Goal: Task Accomplishment & Management: Use online tool/utility

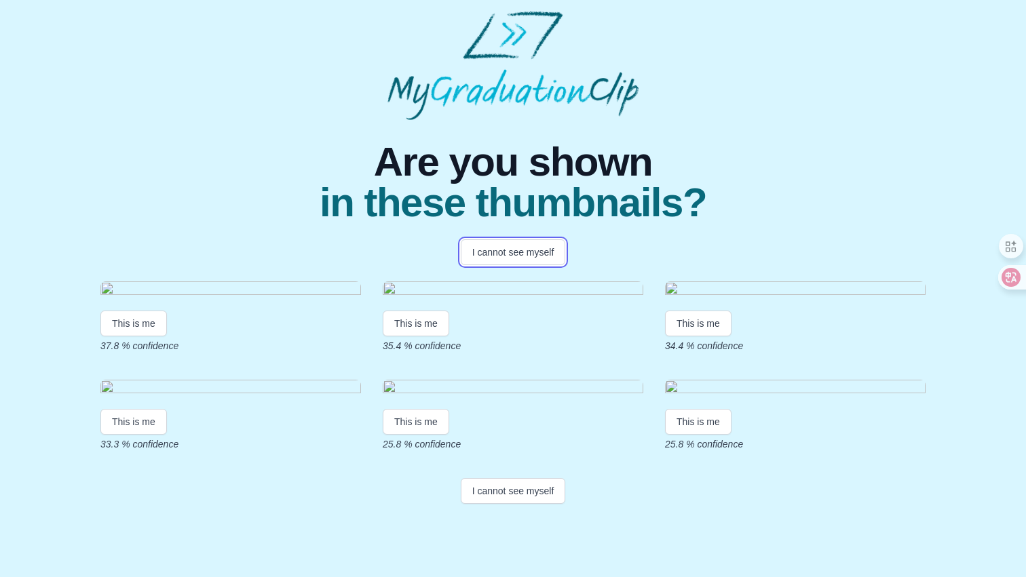
click at [533, 250] on button "I cannot see myself" at bounding box center [513, 253] width 105 height 26
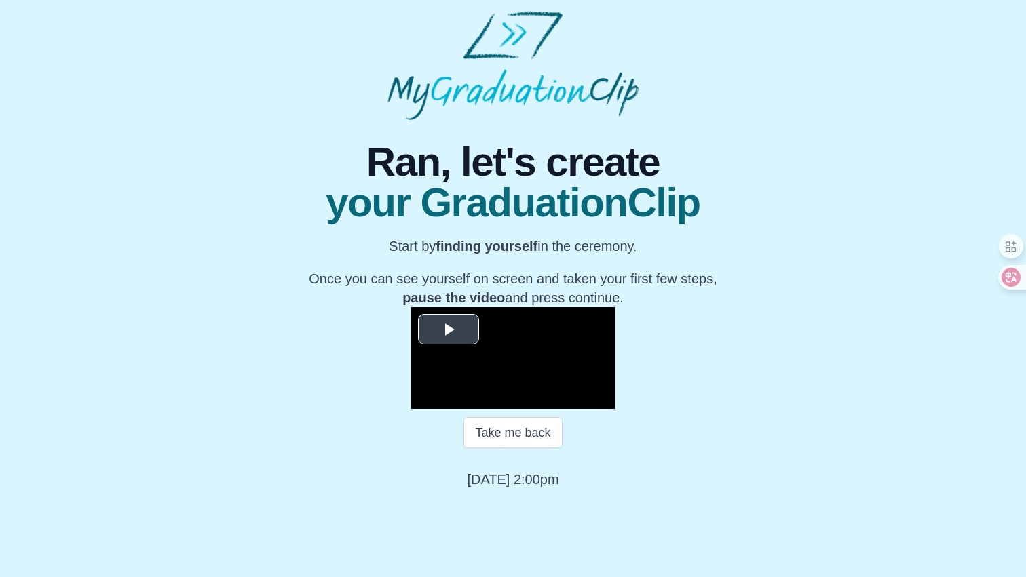
click at [449, 329] on span "Video Player" at bounding box center [449, 329] width 0 height 0
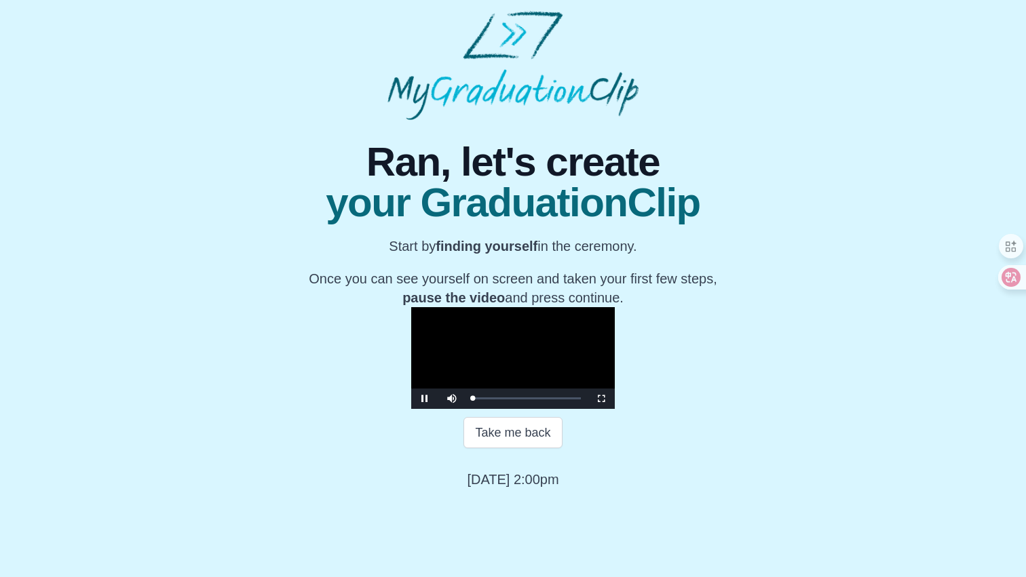
scroll to position [110, 0]
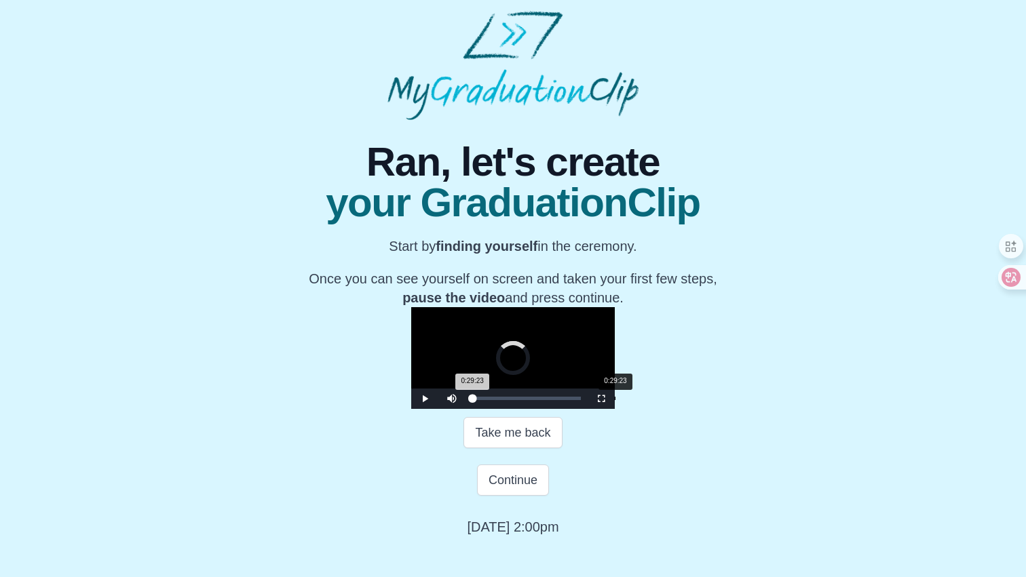
click at [615, 400] on div "0:29:23" at bounding box center [615, 398] width 1 height 3
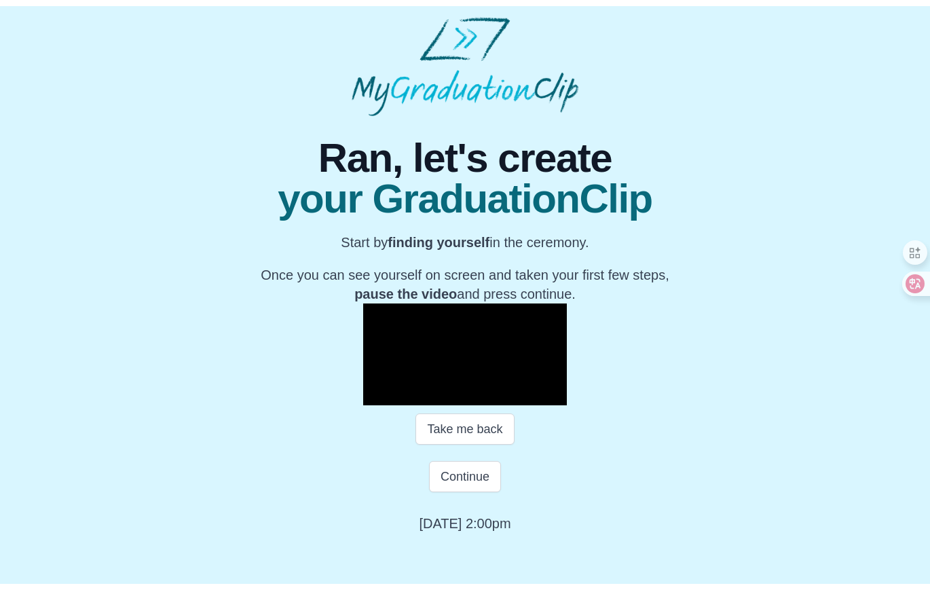
scroll to position [107, 0]
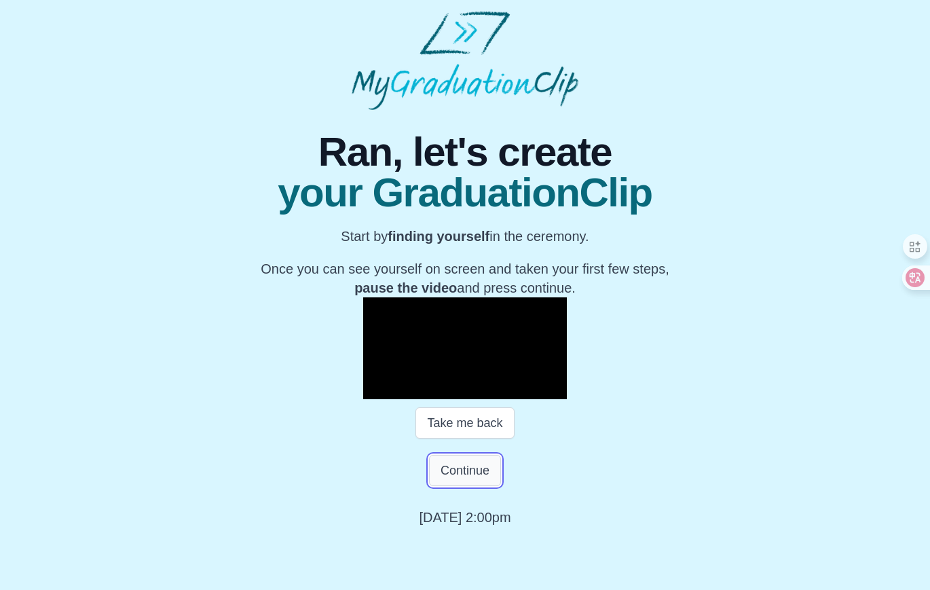
click at [480, 486] on button "Continue" at bounding box center [465, 470] width 72 height 31
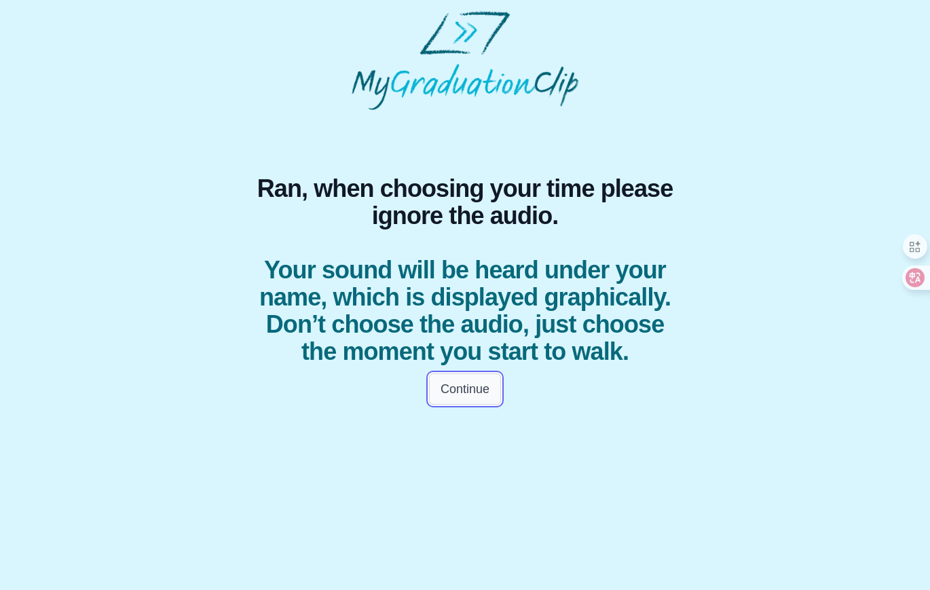
click at [472, 394] on button "Continue" at bounding box center [465, 388] width 72 height 31
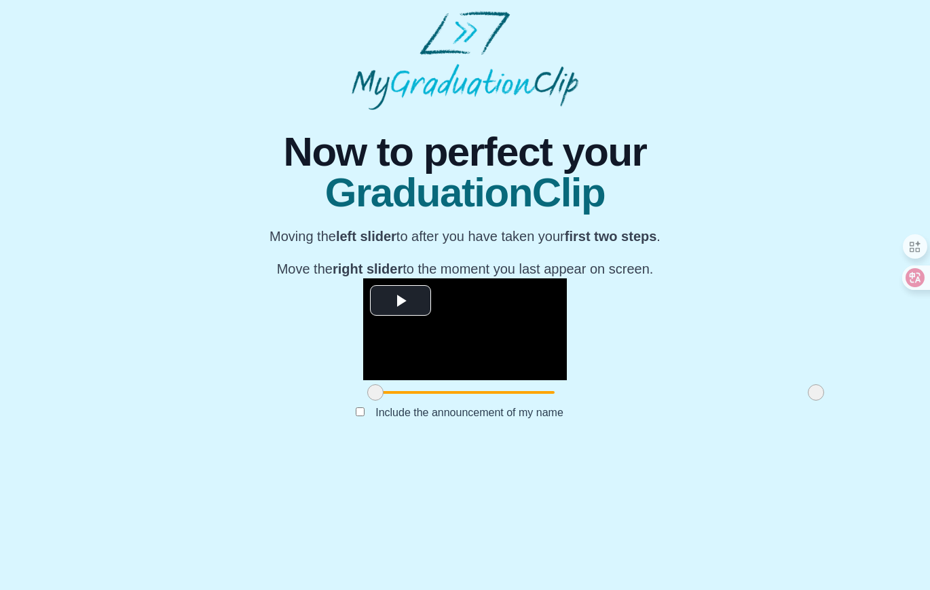
drag, startPoint x: 246, startPoint y: 555, endPoint x: 237, endPoint y: 550, distance: 10.0
click at [367, 400] on span at bounding box center [375, 392] width 16 height 16
click at [400, 300] on span "Video Player" at bounding box center [400, 300] width 0 height 0
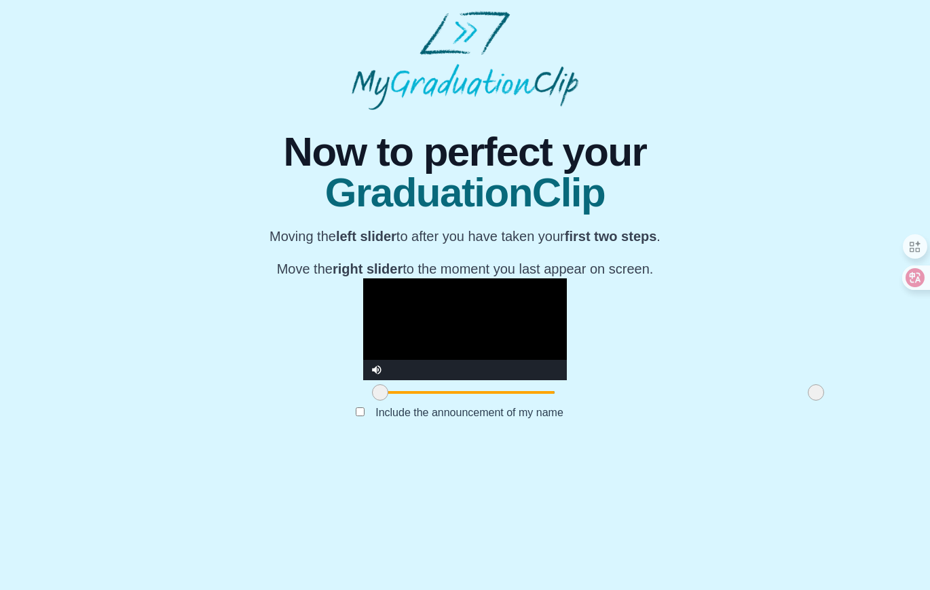
click at [372, 400] on span at bounding box center [380, 392] width 16 height 16
drag, startPoint x: 248, startPoint y: 529, endPoint x: 232, endPoint y: 527, distance: 16.4
click at [363, 404] on div at bounding box center [375, 392] width 24 height 24
click at [753, 446] on div "**********" at bounding box center [465, 278] width 908 height 337
